Goal: Transaction & Acquisition: Purchase product/service

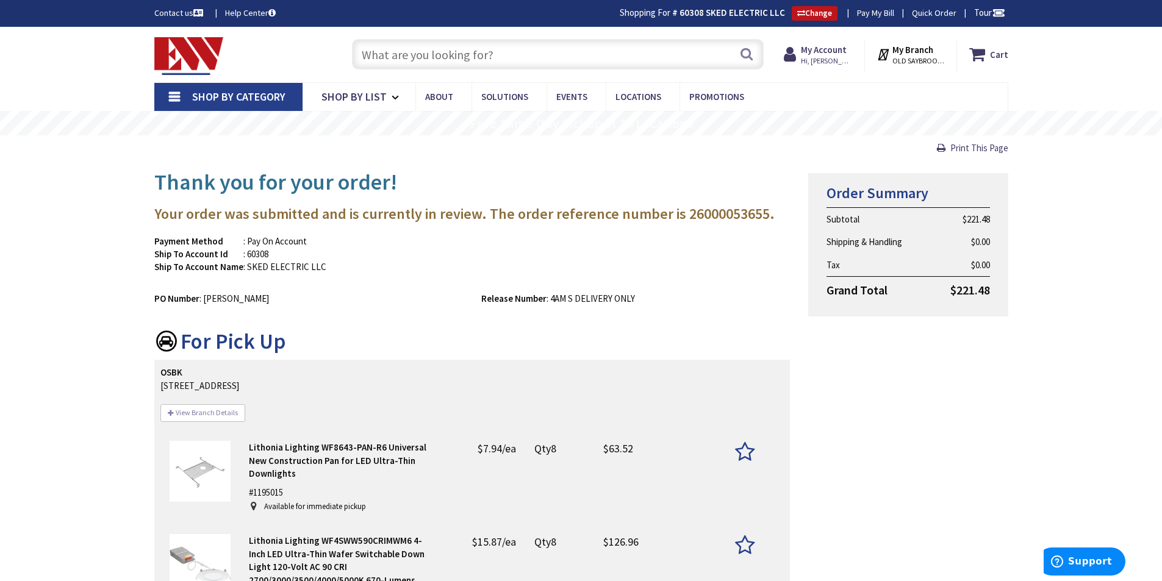
click at [524, 50] on input "text" at bounding box center [558, 54] width 412 height 31
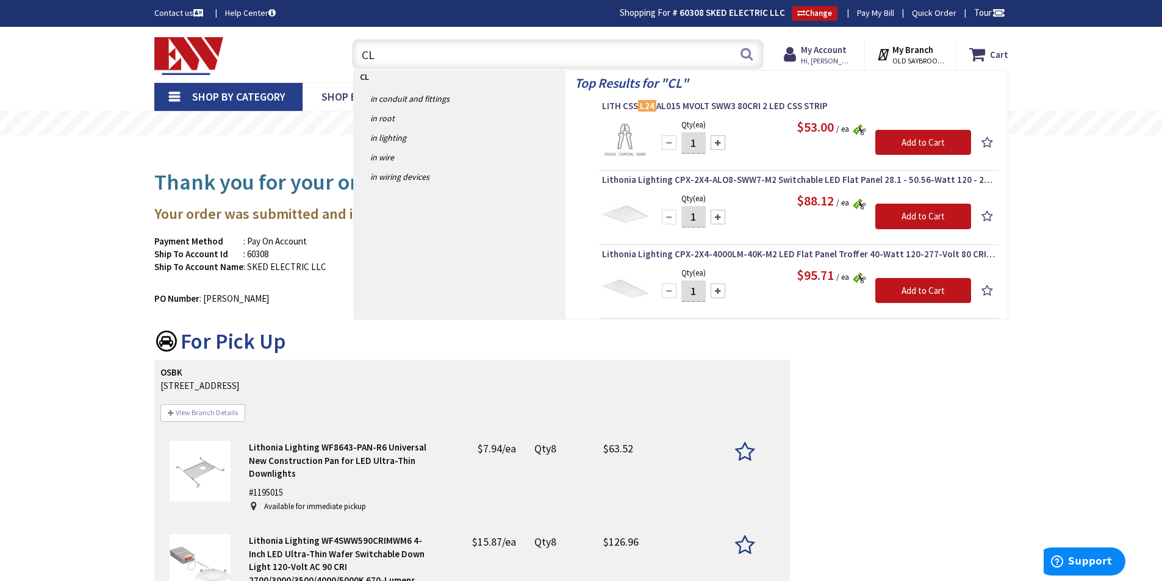
type input "C"
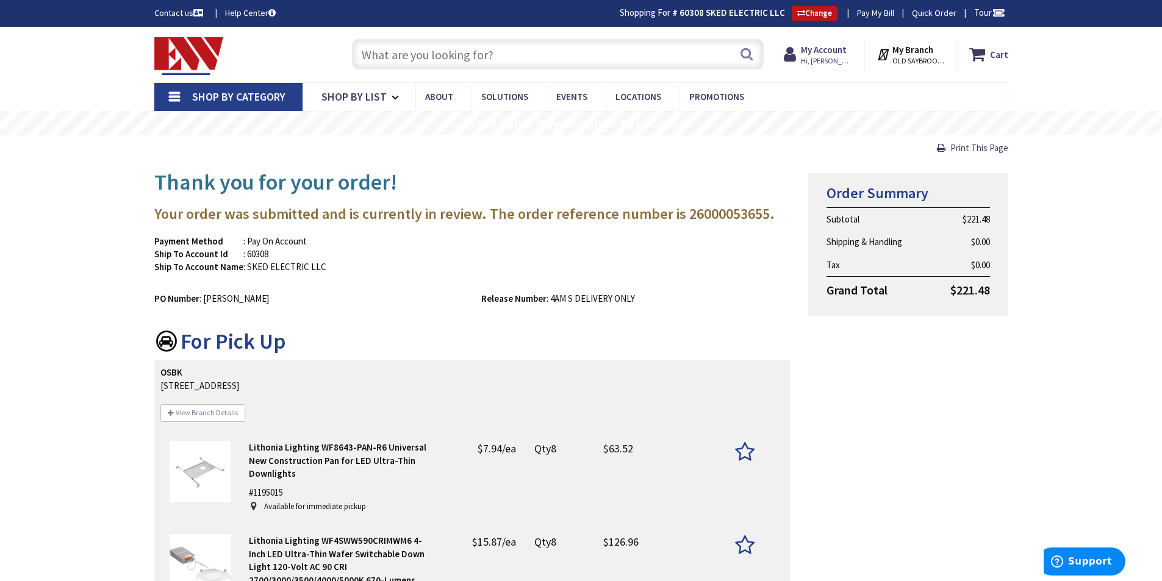
click at [506, 54] on input "text" at bounding box center [558, 54] width 412 height 31
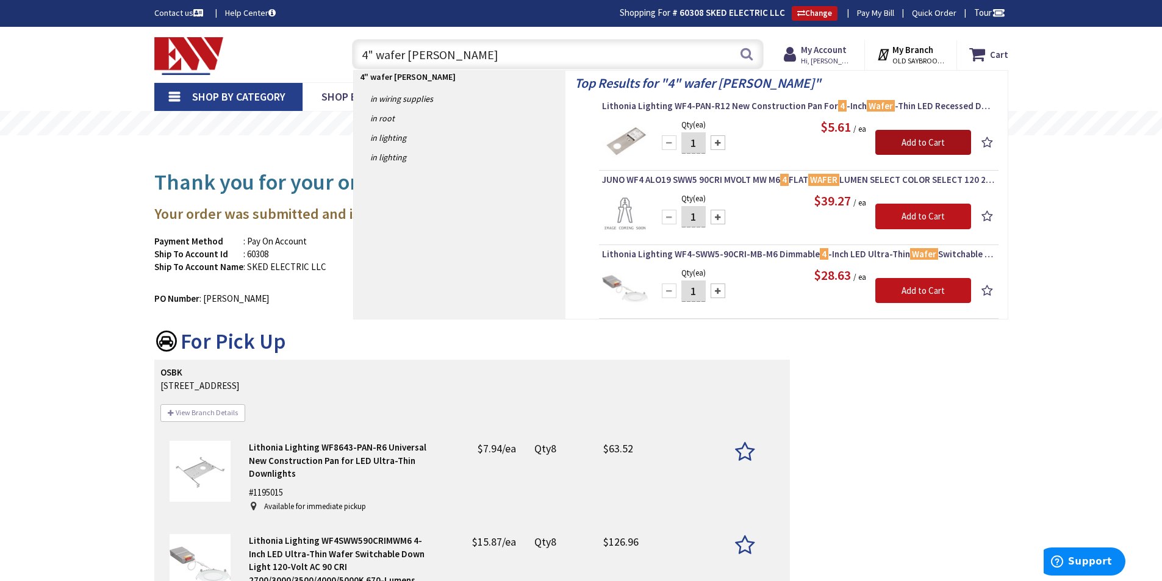
click at [907, 144] on input "Add to Cart" at bounding box center [924, 143] width 96 height 26
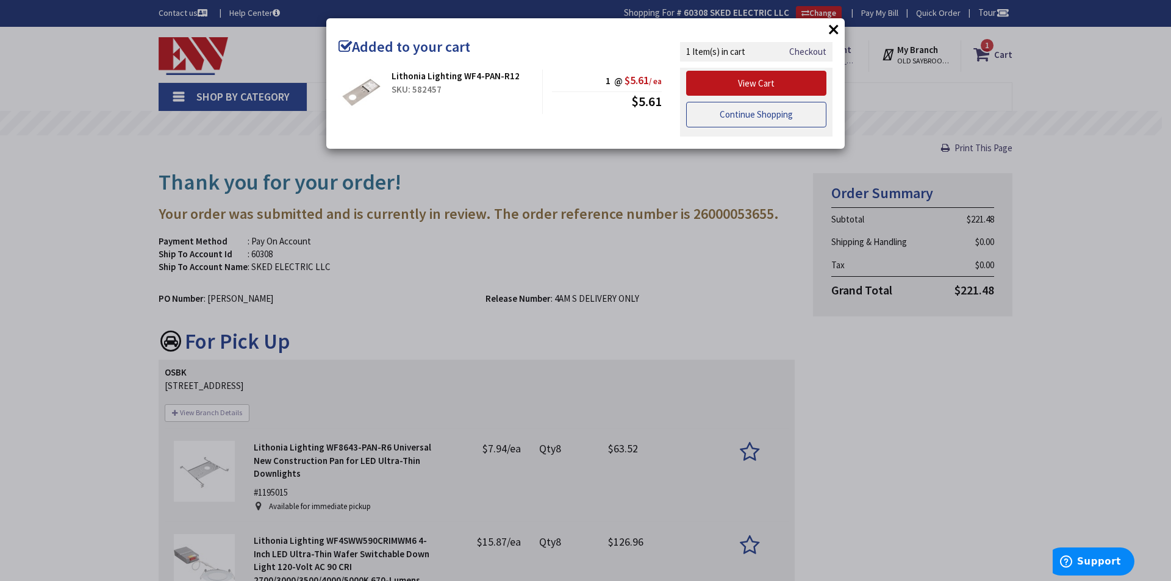
click at [732, 113] on link "Continue Shopping" at bounding box center [756, 115] width 140 height 26
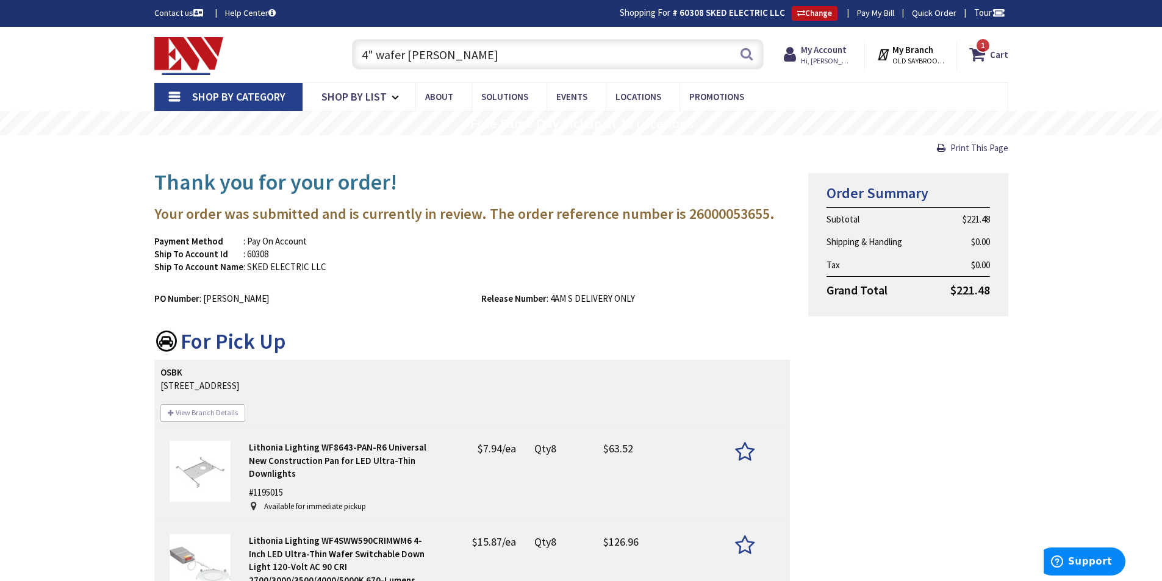
click at [492, 57] on input "4" wafer brack" at bounding box center [558, 54] width 412 height 31
click at [503, 54] on input "4" wafer brack" at bounding box center [558, 54] width 412 height 31
type input "4"
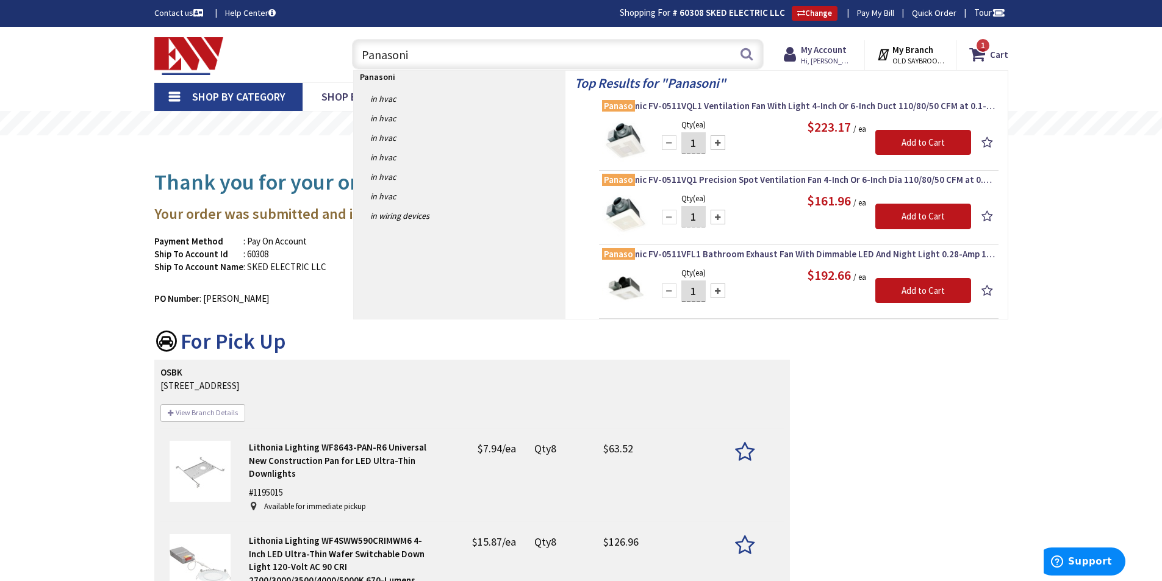
type input "Panasonic"
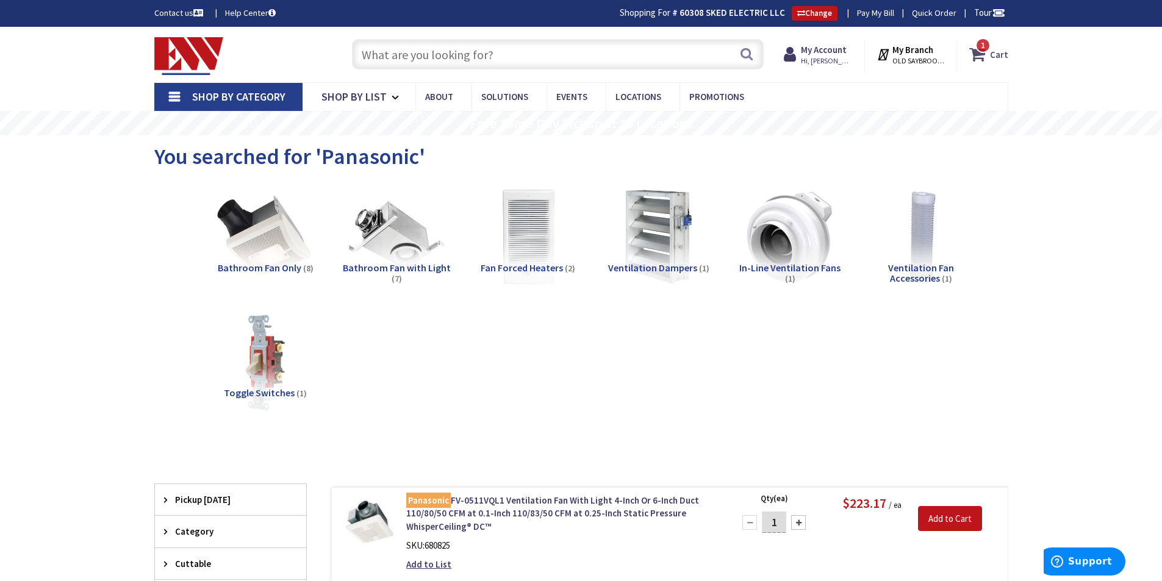
click at [982, 46] on span "1" at bounding box center [983, 45] width 4 height 10
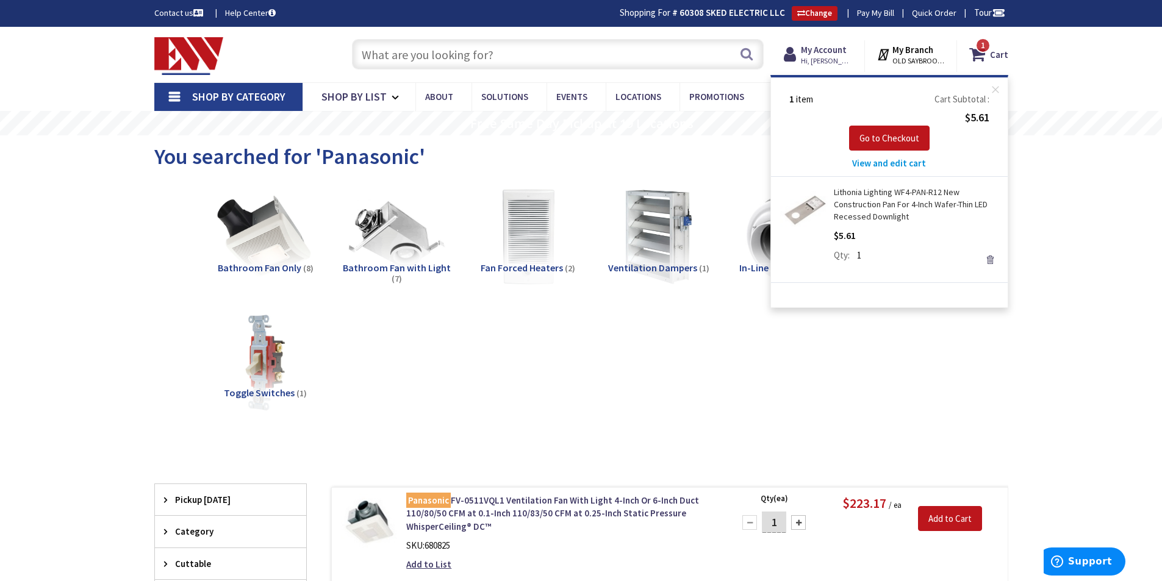
click at [990, 258] on link "Remove" at bounding box center [990, 259] width 17 height 17
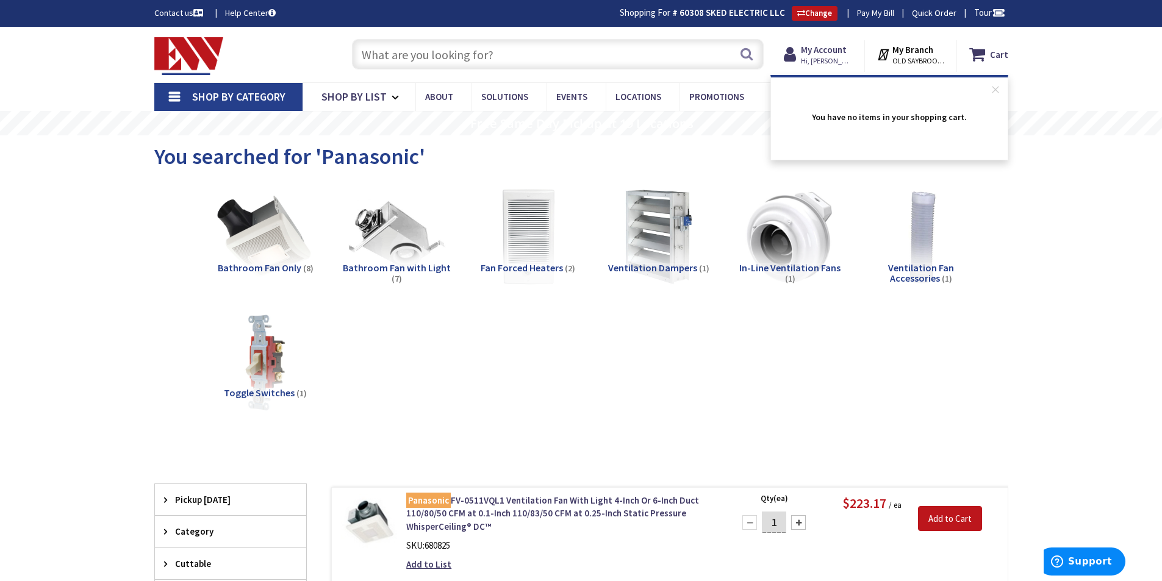
click at [459, 55] on input "text" at bounding box center [558, 54] width 412 height 31
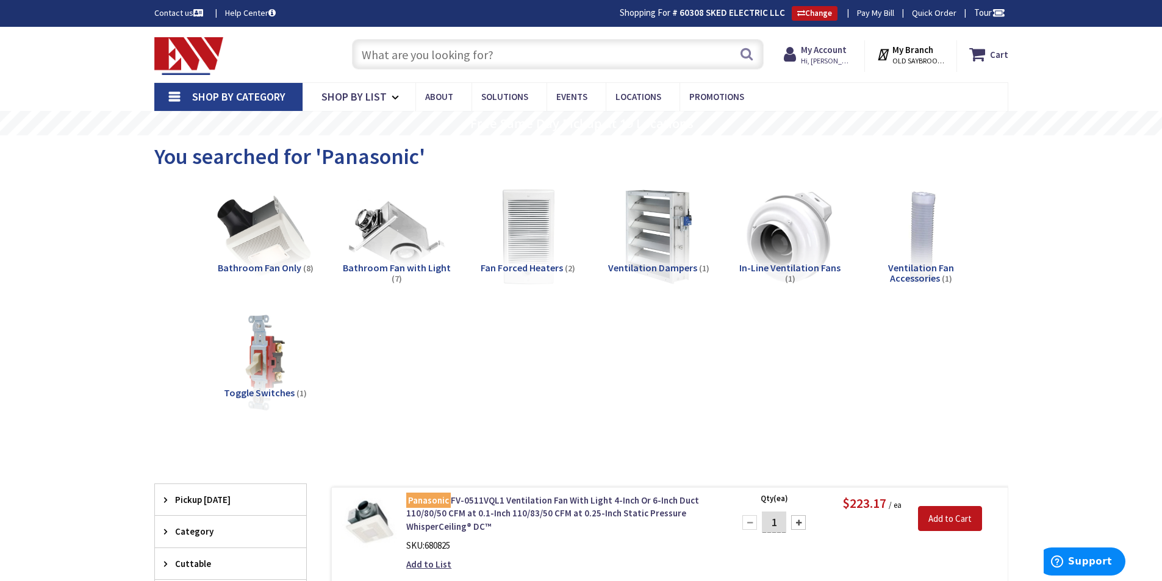
click at [390, 56] on input "text" at bounding box center [558, 54] width 412 height 31
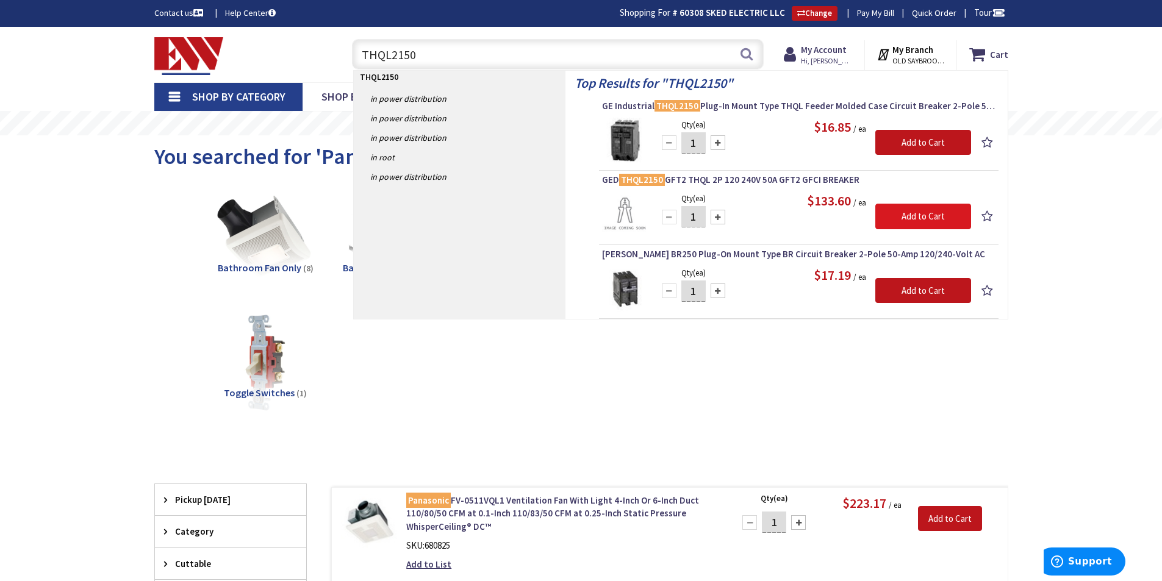
type input "THQL2150"
click at [919, 214] on input "Add to Cart" at bounding box center [924, 217] width 96 height 26
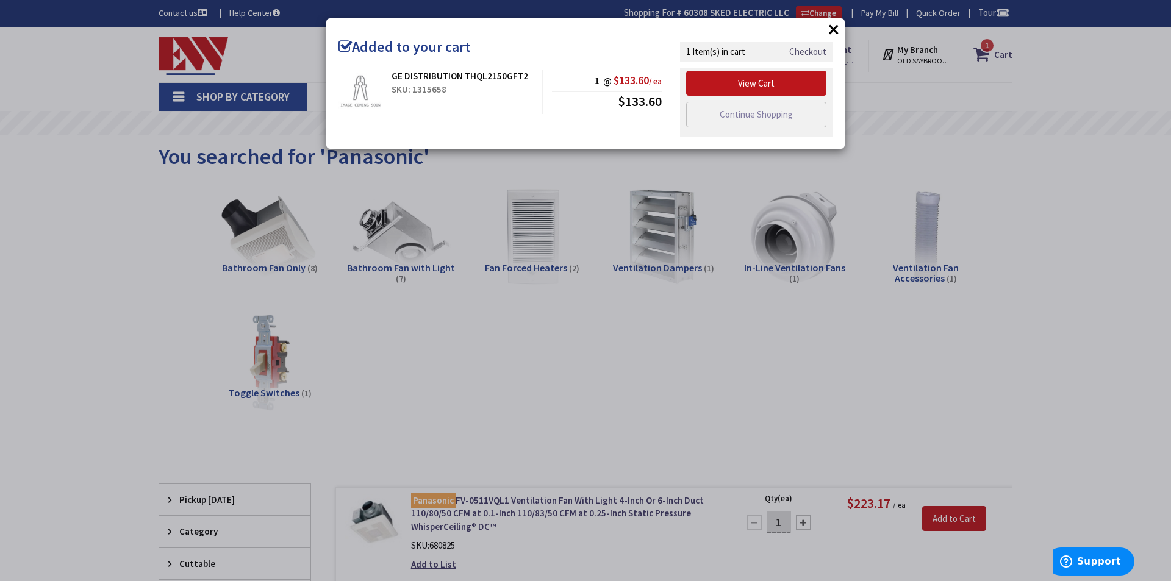
click at [807, 51] on link "Checkout" at bounding box center [808, 51] width 37 height 13
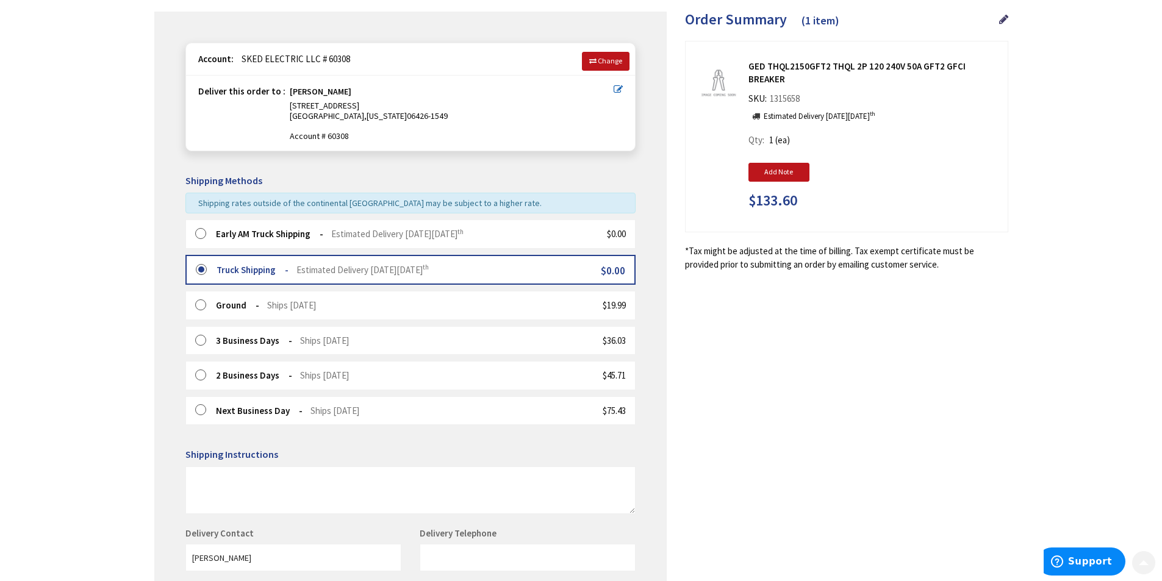
scroll to position [137, 0]
click at [200, 232] on label at bounding box center [204, 234] width 19 height 12
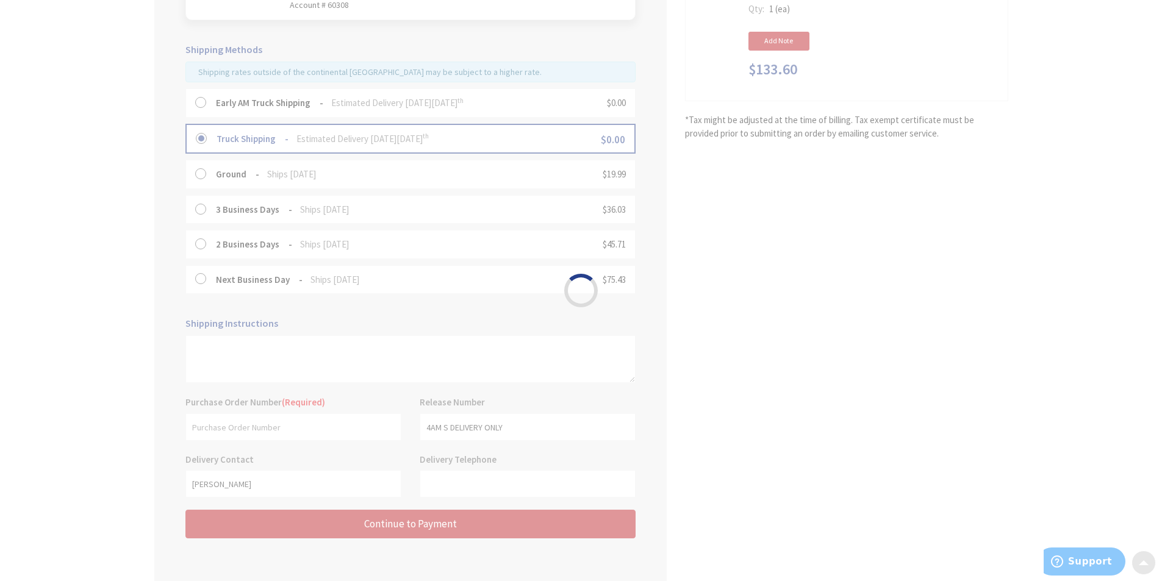
scroll to position [320, 0]
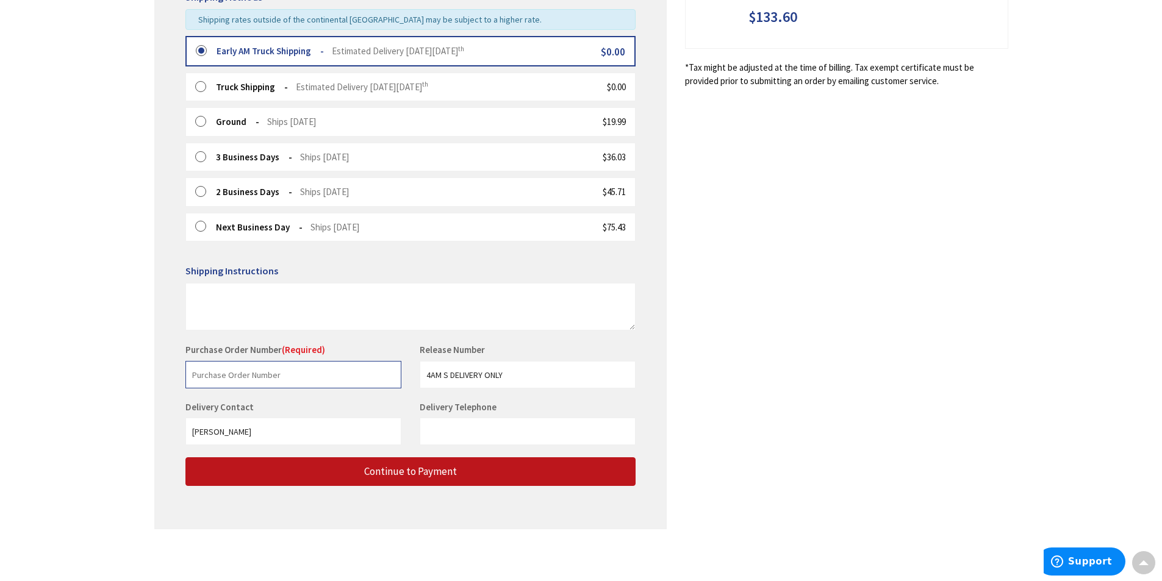
click at [309, 369] on input "text" at bounding box center [293, 374] width 216 height 27
click at [288, 376] on input "text" at bounding box center [293, 374] width 216 height 27
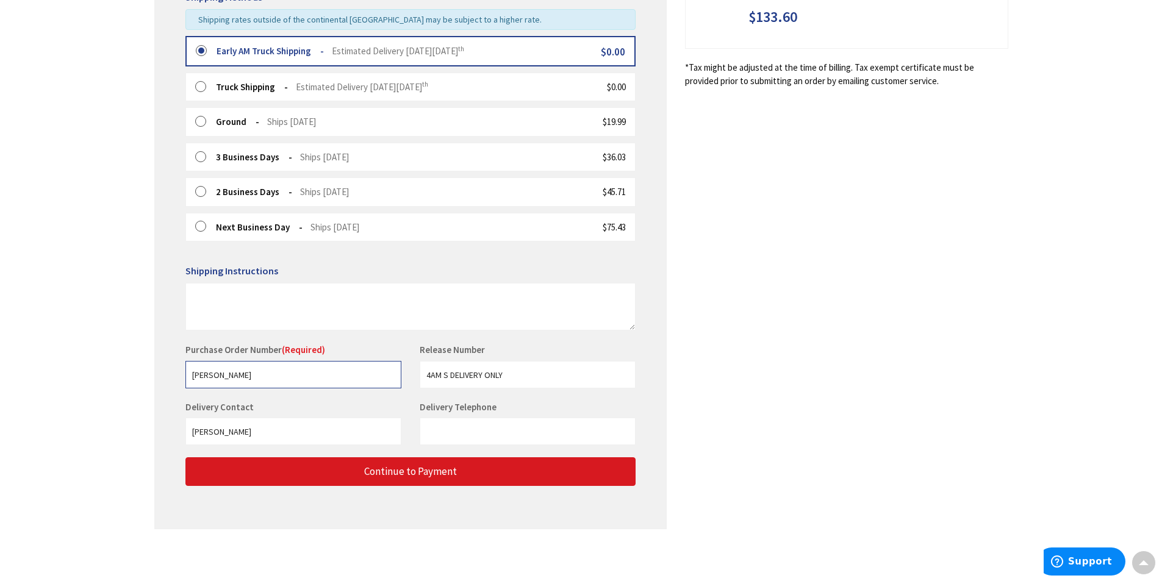
type input "Janice"
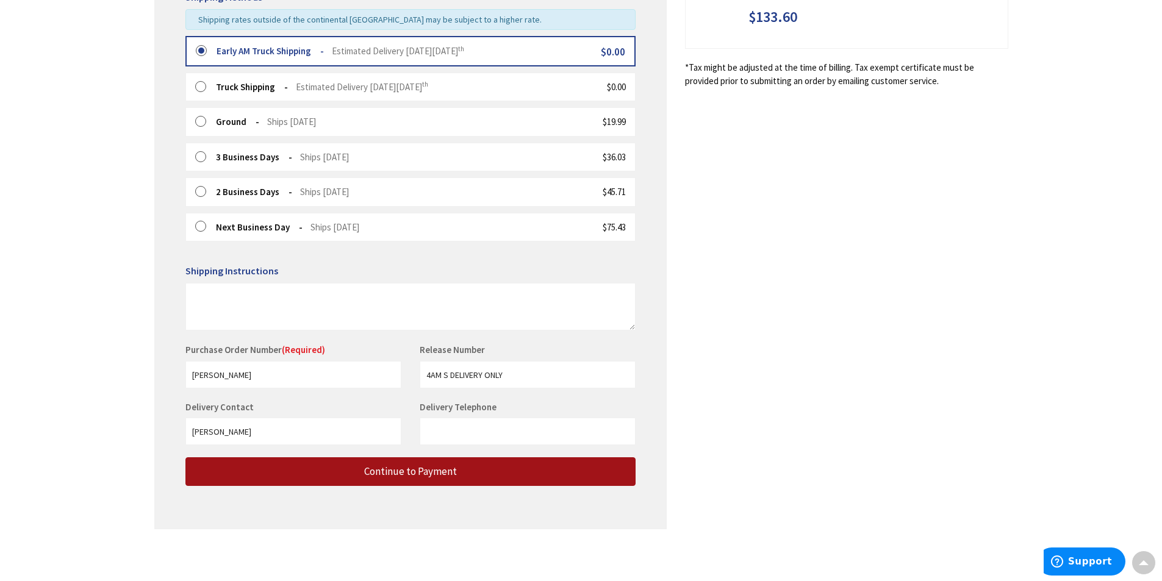
click at [423, 472] on span "Continue to Payment" at bounding box center [410, 471] width 93 height 13
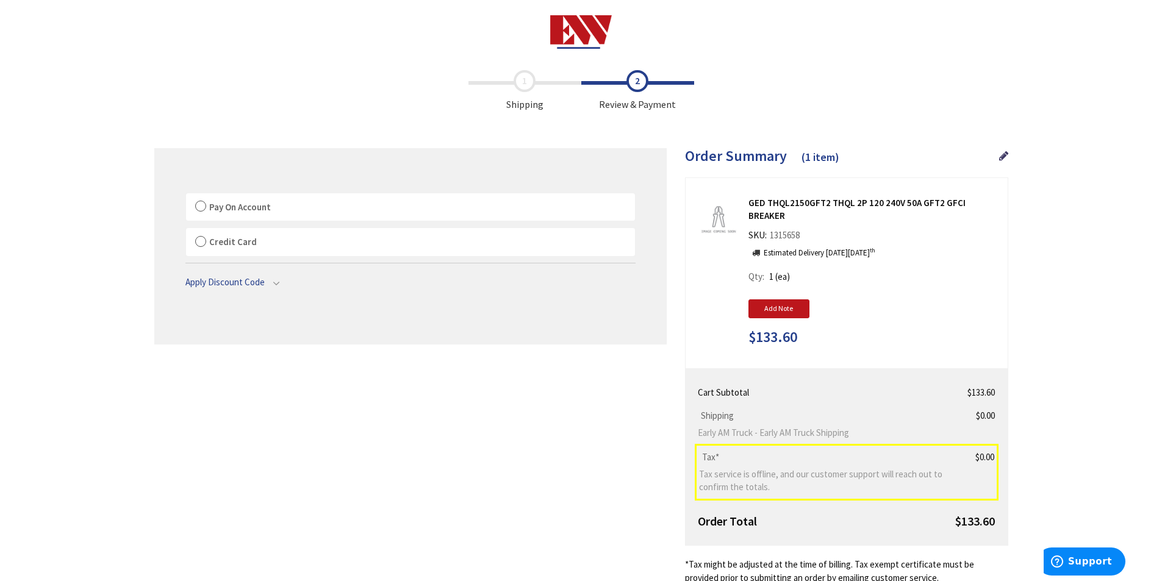
click at [200, 205] on label "Pay On Account" at bounding box center [410, 207] width 449 height 28
click at [186, 196] on input "Pay On Account" at bounding box center [186, 196] width 0 height 0
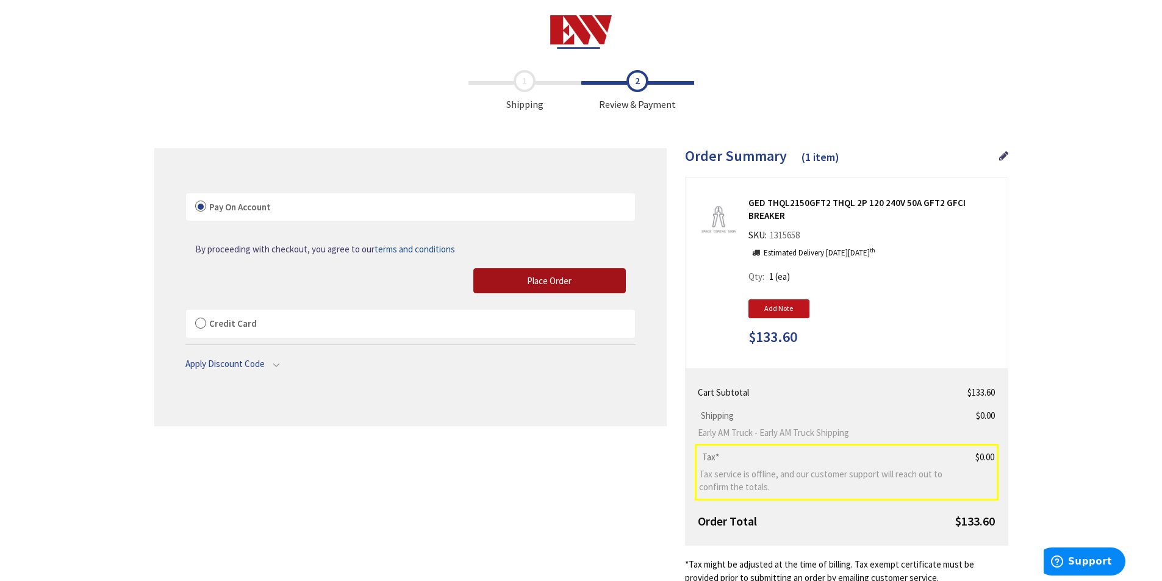
click at [533, 277] on span "Place Order" at bounding box center [549, 281] width 45 height 12
